Goal: Communication & Community: Answer question/provide support

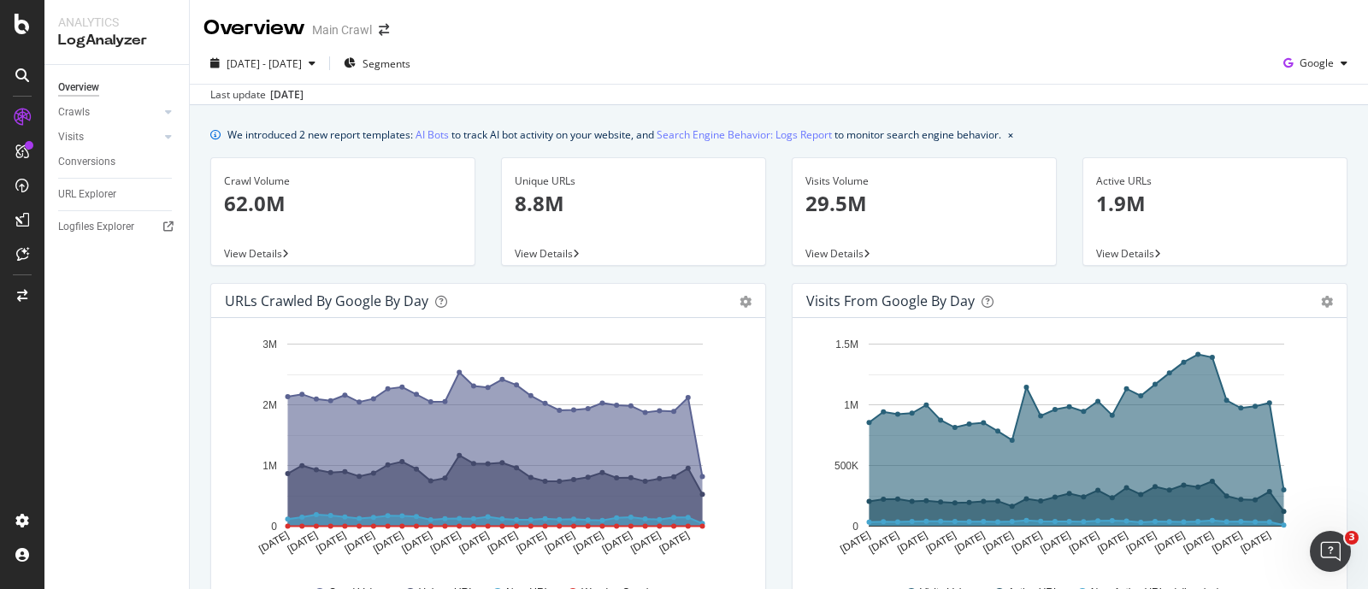
scroll to position [484, 0]
drag, startPoint x: 2635, startPoint y: 1059, endPoint x: 2678, endPoint y: 871, distance: 192.9
click at [1323, 560] on div "Open Intercom Messenger" at bounding box center [1330, 551] width 56 height 56
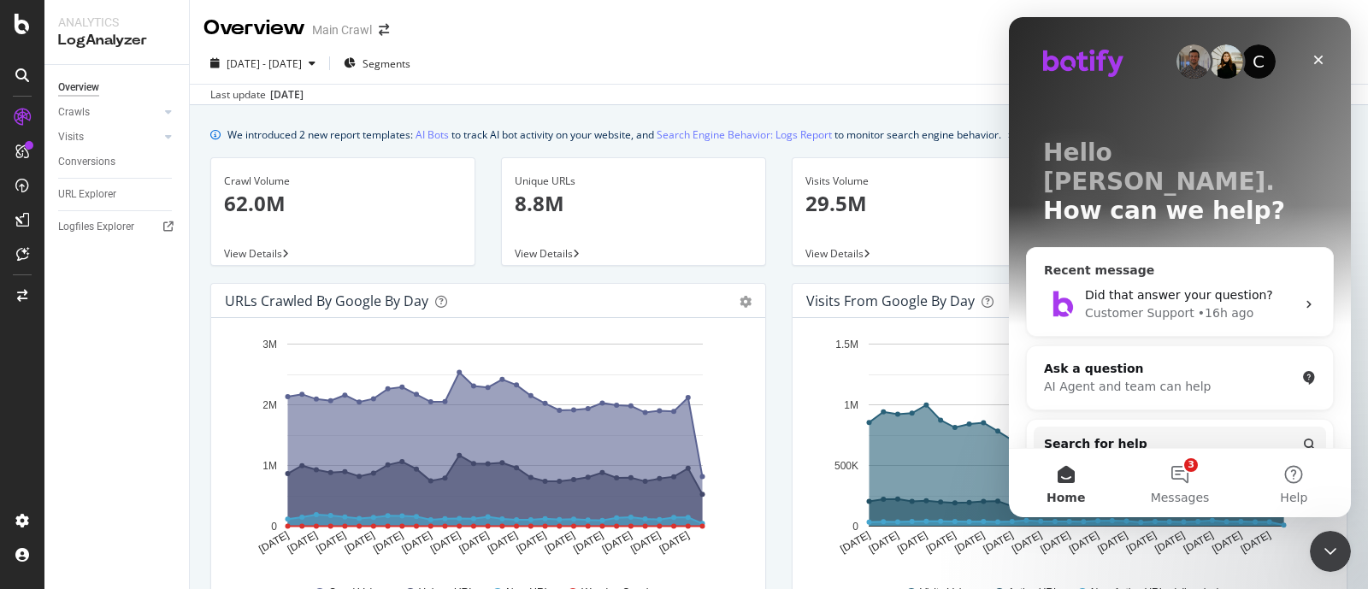
click at [1302, 298] on icon "Intercom messenger" at bounding box center [1309, 305] width 14 height 14
click at [1218, 304] on div "• 16h ago" at bounding box center [1226, 313] width 56 height 18
click at [1330, 545] on icon "Close Intercom Messenger" at bounding box center [1328, 549] width 21 height 21
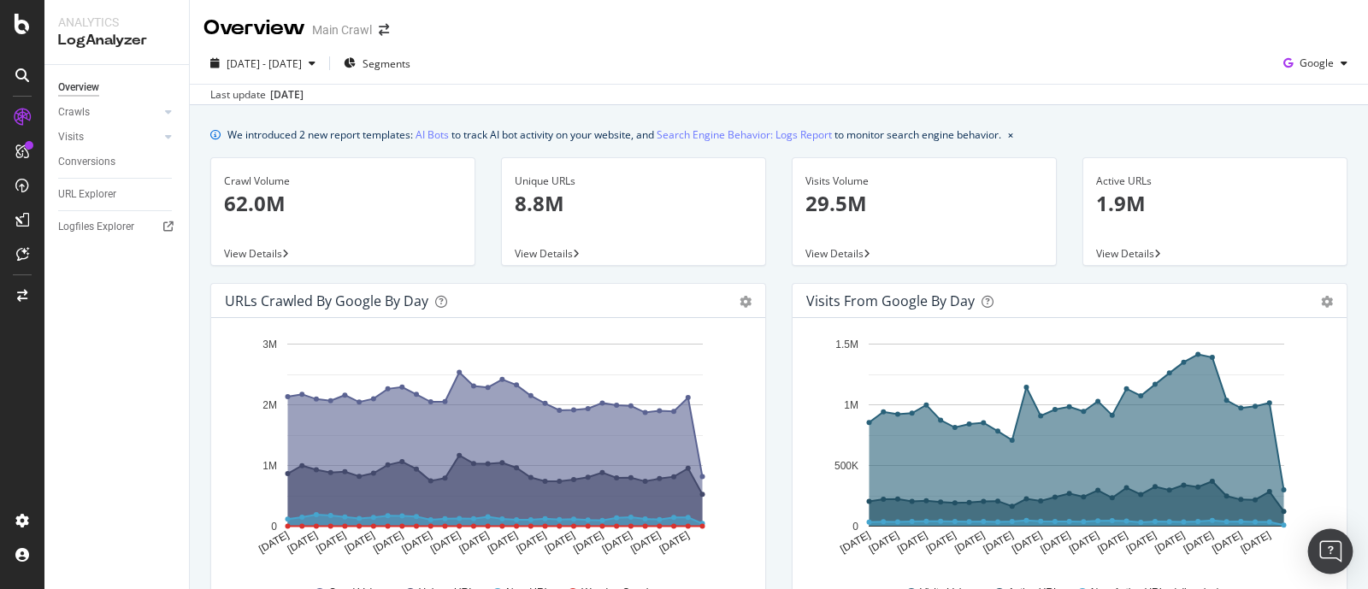
click at [1331, 561] on div "Open Intercom Messenger" at bounding box center [1330, 551] width 45 height 45
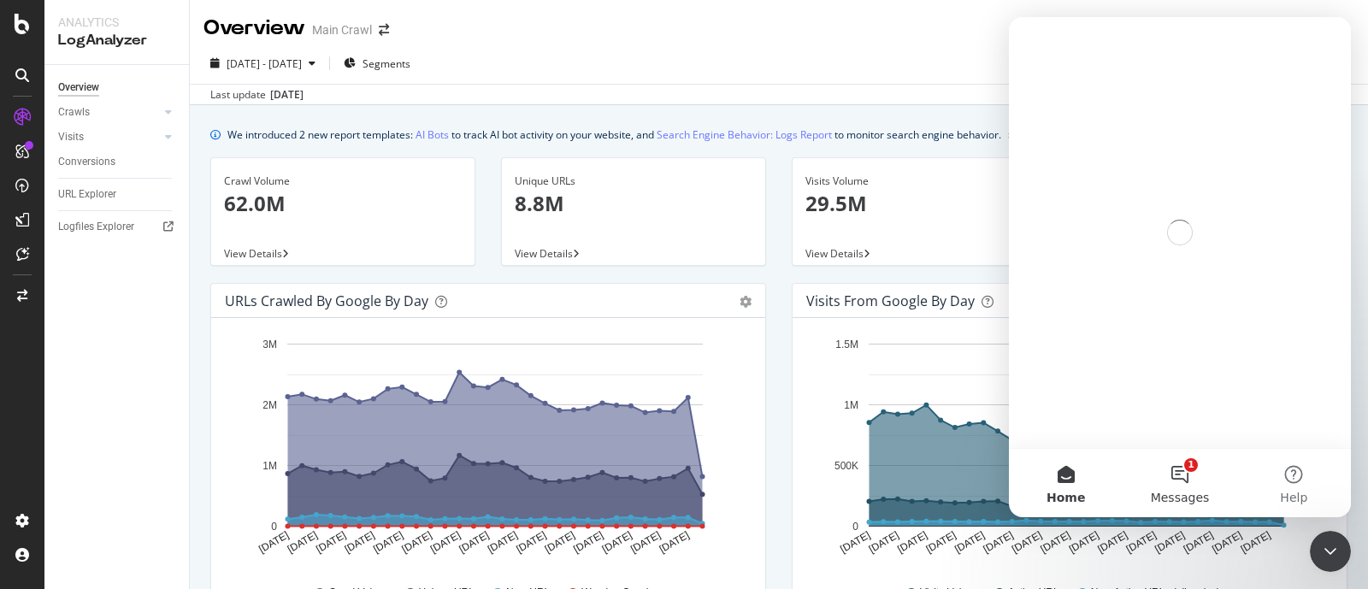
click at [1177, 467] on button "1 Messages" at bounding box center [1180, 483] width 114 height 68
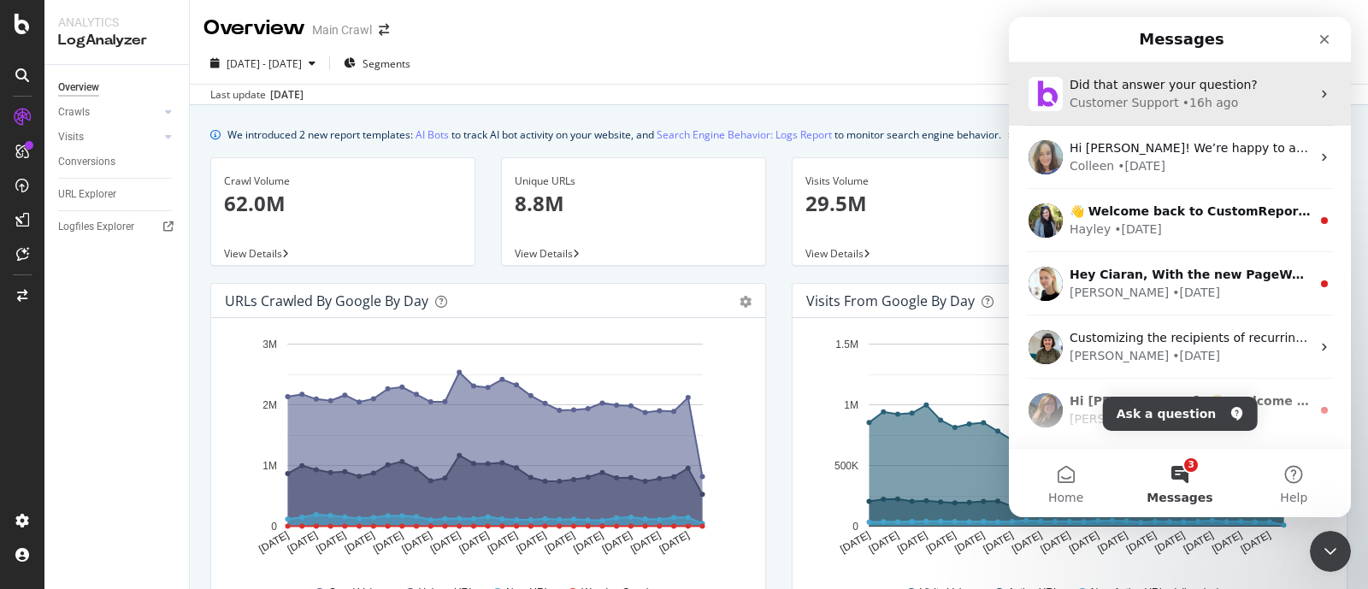
click at [1183, 104] on div "• 16h ago" at bounding box center [1211, 103] width 56 height 18
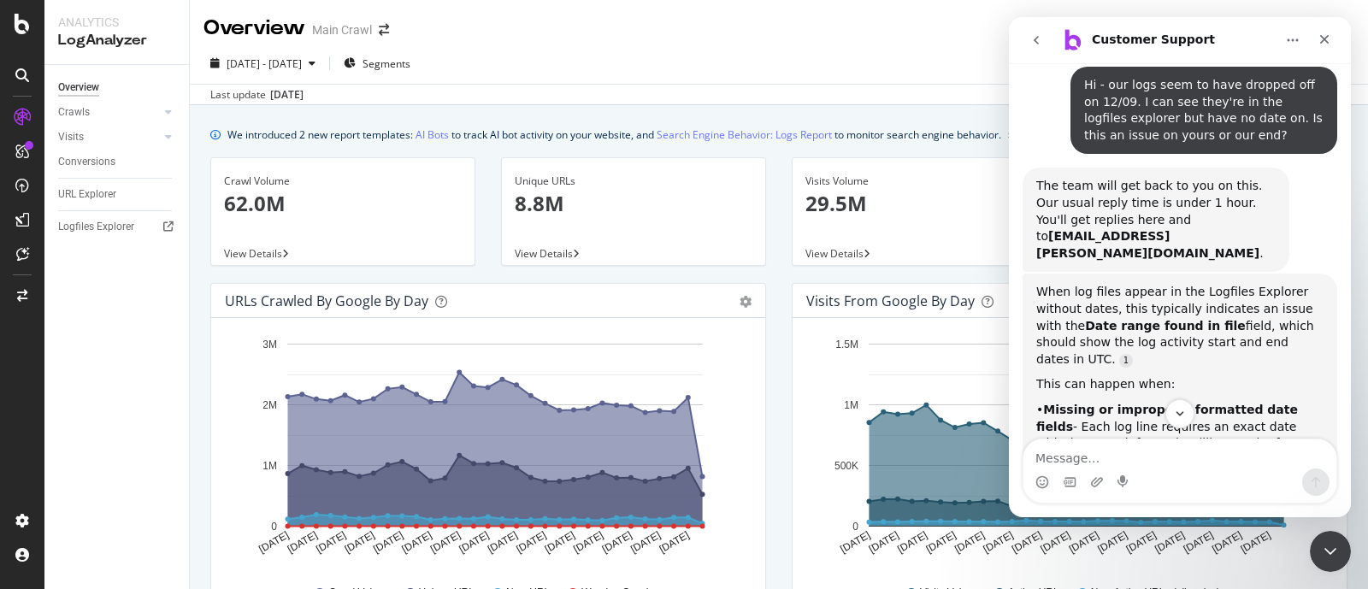
scroll to position [484, 0]
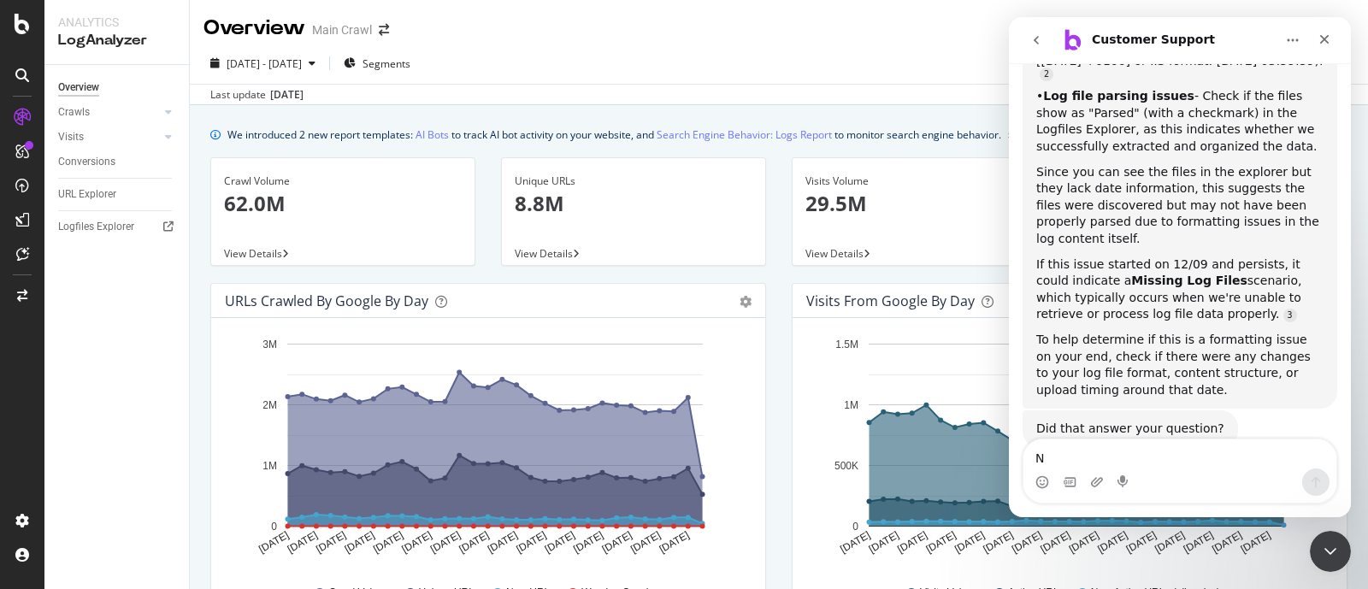
type textarea "No"
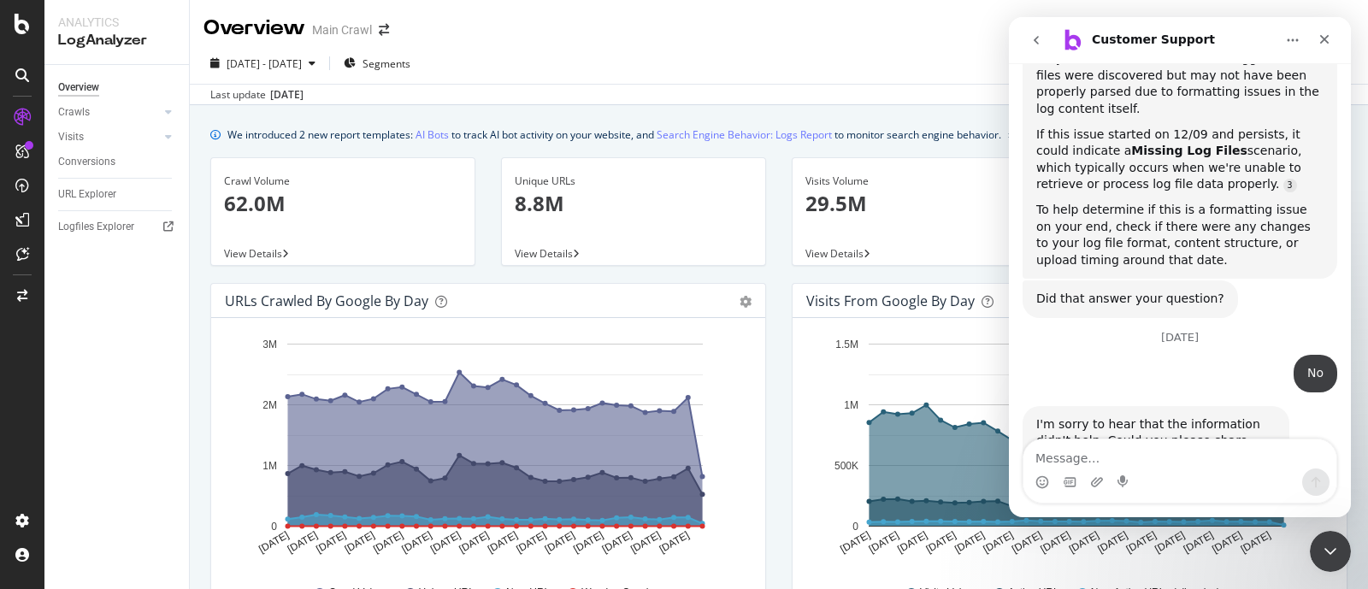
scroll to position [682, 0]
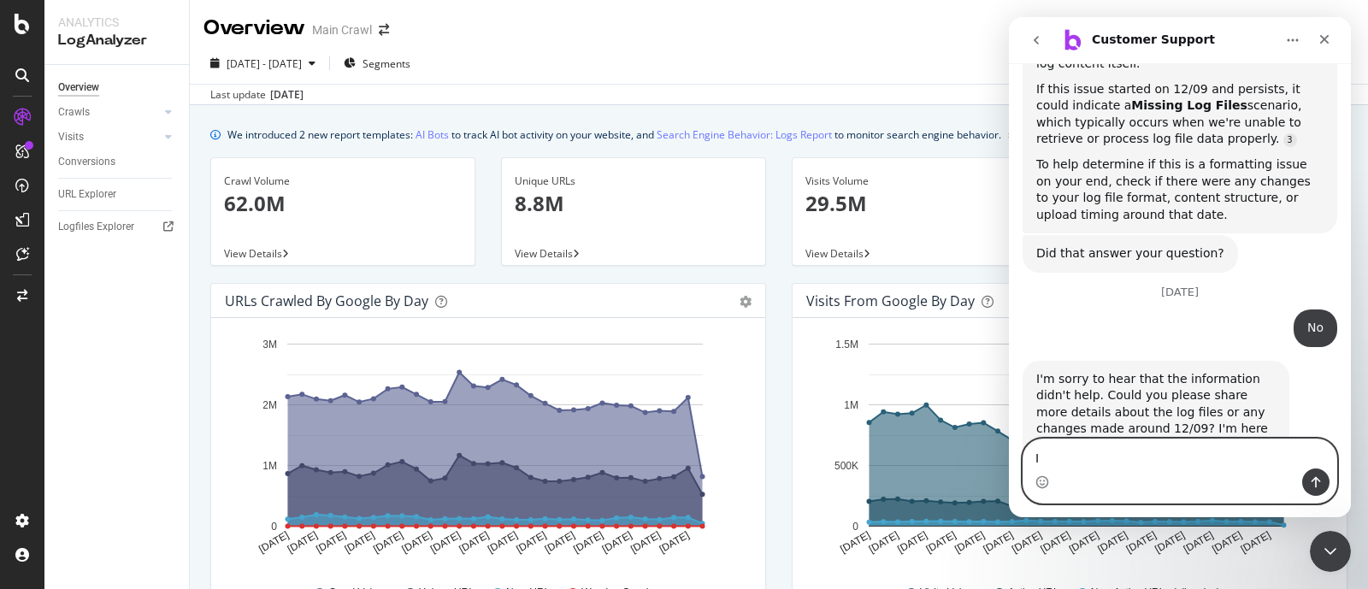
type textarea "I"
click at [1160, 451] on textarea "Message…" at bounding box center [1180, 454] width 313 height 29
type textarea "I'm not sure if it"
type textarea "P"
type textarea "I'm not aware of any changes"
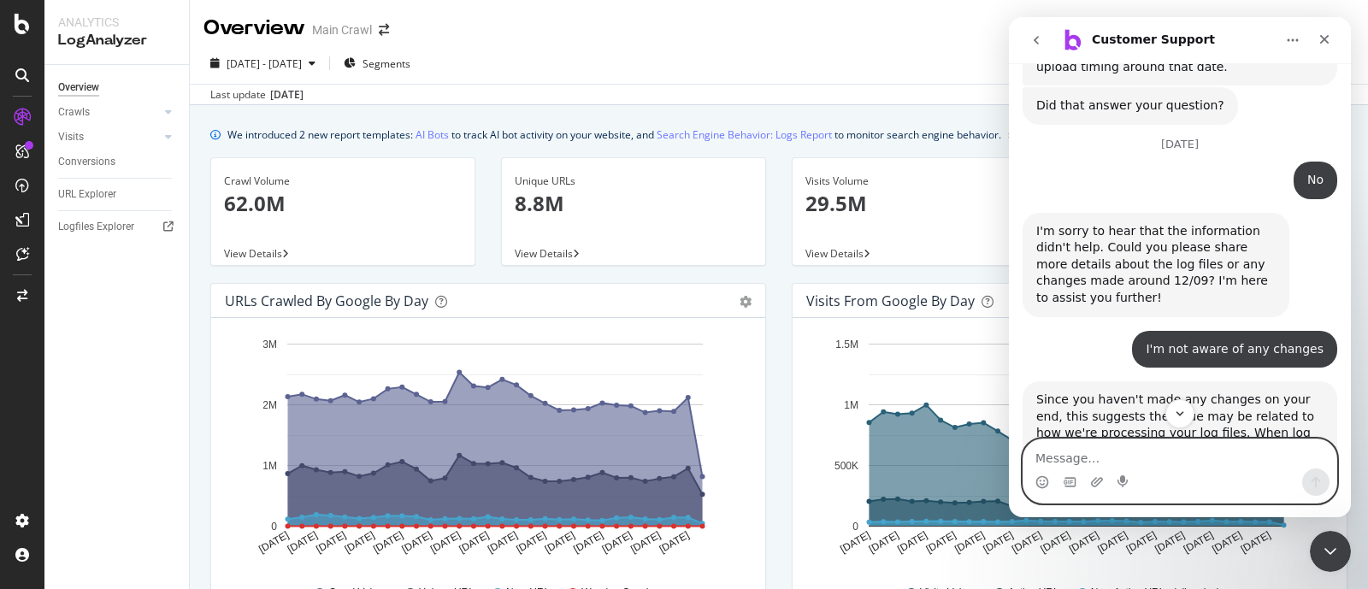
scroll to position [1287, 0]
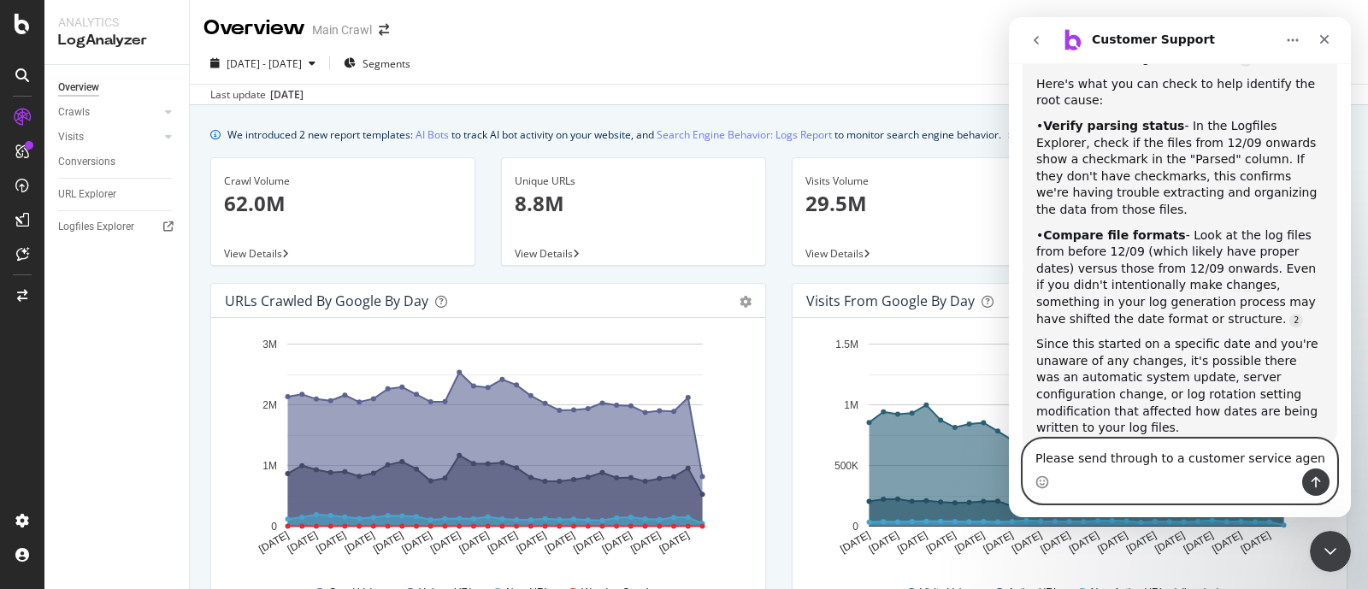
type textarea "Please send through to a customer service agent"
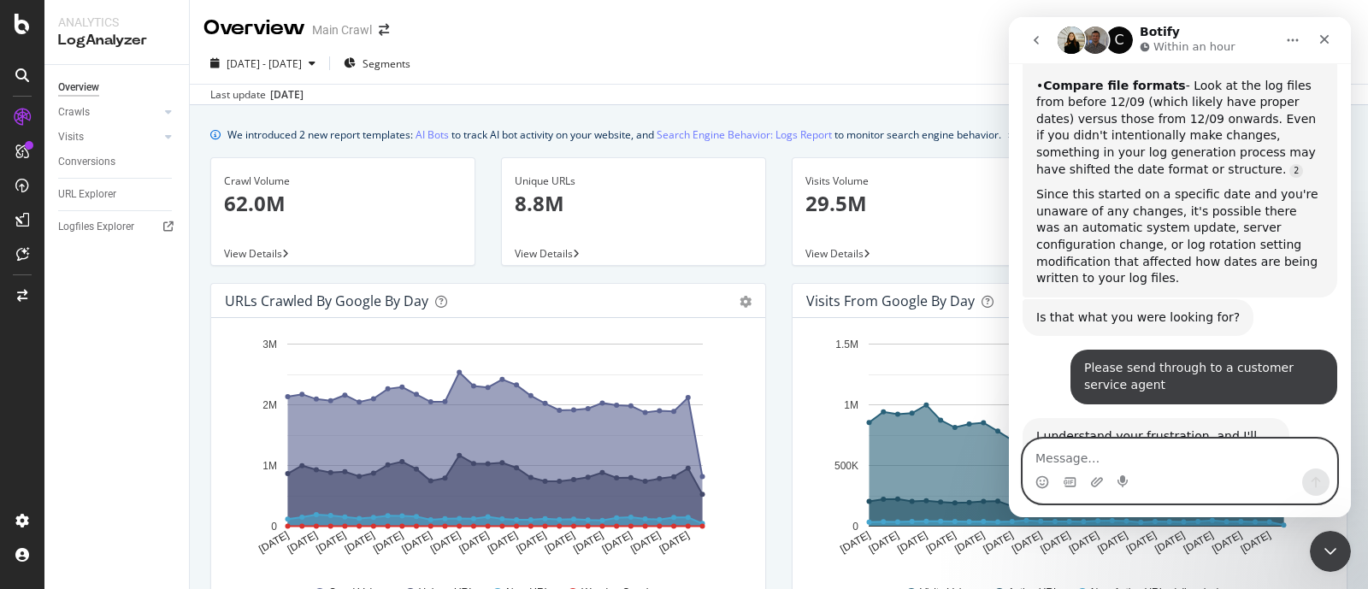
scroll to position [1487, 0]
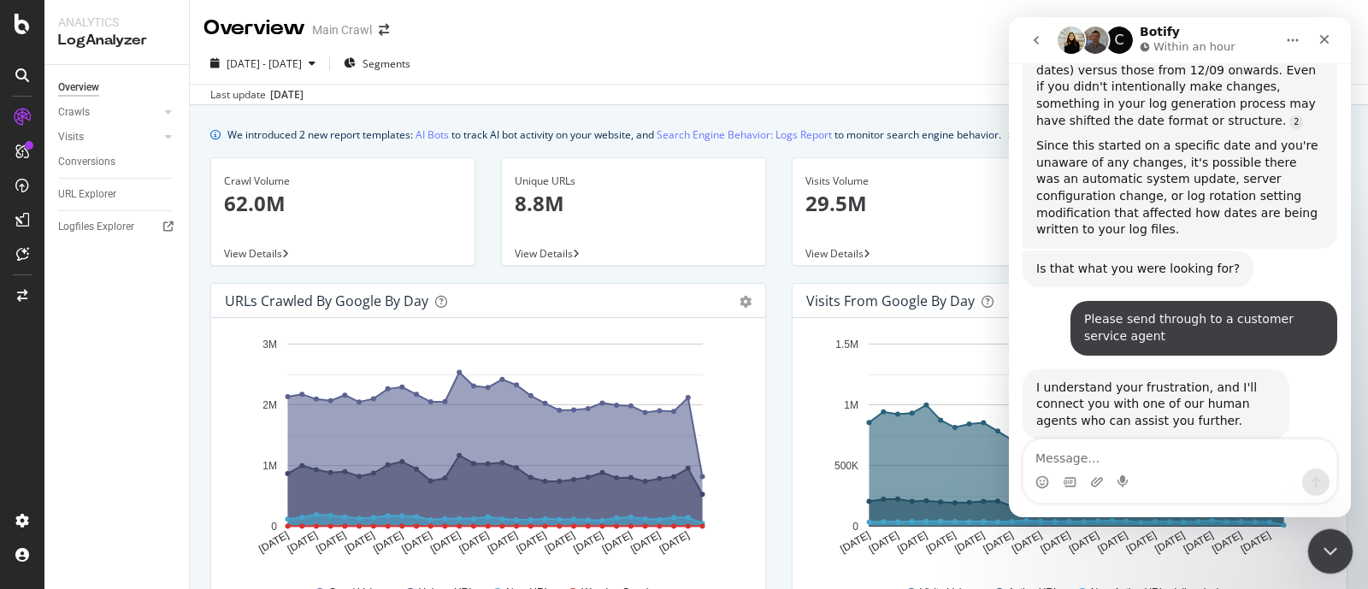
click at [1314, 561] on div "Close Intercom Messenger" at bounding box center [1328, 548] width 41 height 41
